Goal: Task Accomplishment & Management: Use online tool/utility

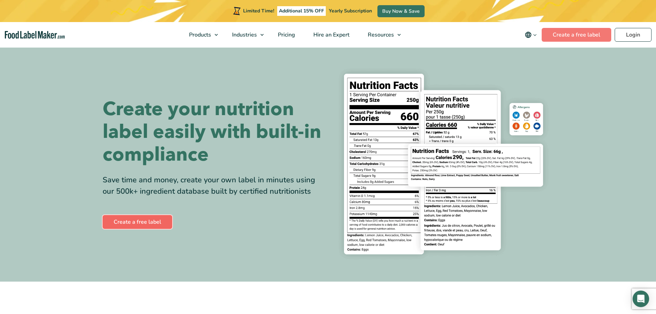
click at [157, 222] on link "Create a free label" at bounding box center [138, 222] width 70 height 14
drag, startPoint x: 464, startPoint y: 243, endPoint x: 310, endPoint y: 251, distance: 154.1
click at [464, 243] on img at bounding box center [443, 164] width 220 height 202
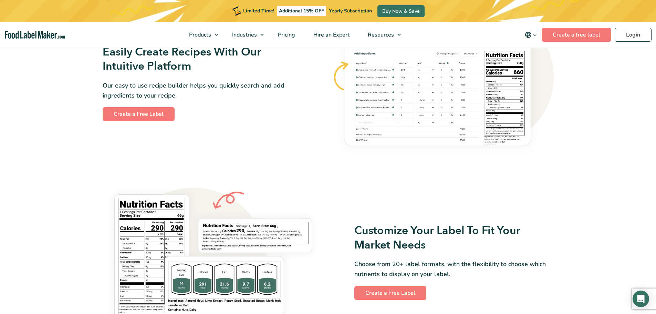
scroll to position [551, 0]
